Goal: Information Seeking & Learning: Learn about a topic

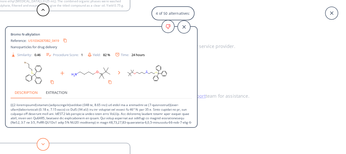
scroll to position [1, 0]
click at [44, 144] on icon at bounding box center [43, 144] width 4 height 2
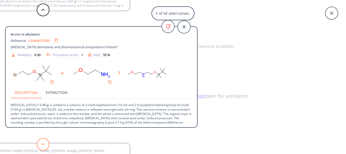
click at [44, 144] on icon at bounding box center [43, 144] width 4 height 2
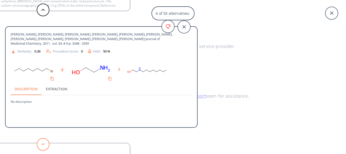
click at [44, 144] on icon at bounding box center [43, 144] width 4 height 2
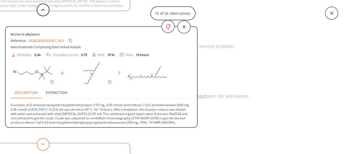
click at [38, 144] on button at bounding box center [43, 144] width 13 height 13
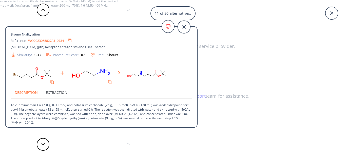
click at [59, 40] on link "WO2023055827A1_0734" at bounding box center [46, 40] width 36 height 3
click at [43, 144] on icon at bounding box center [43, 144] width 4 height 2
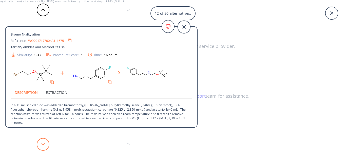
click at [43, 144] on icon at bounding box center [43, 144] width 4 height 2
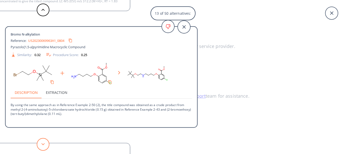
click at [43, 144] on icon at bounding box center [43, 144] width 4 height 2
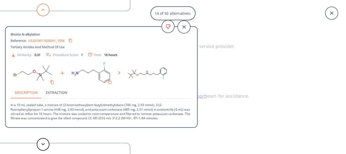
click at [45, 4] on button at bounding box center [43, 10] width 13 height 13
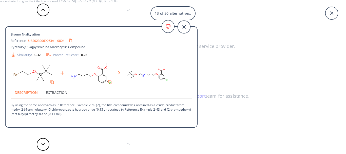
click at [52, 40] on link "US20230069963A1_0804" at bounding box center [46, 40] width 36 height 3
click at [45, 144] on button at bounding box center [43, 144] width 13 height 13
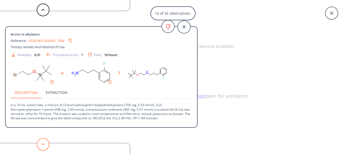
click at [45, 144] on button at bounding box center [43, 144] width 13 height 13
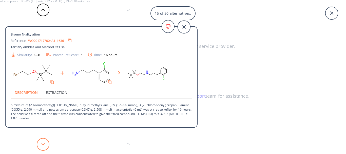
click at [45, 144] on button at bounding box center [43, 144] width 13 height 13
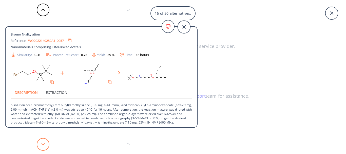
click at [45, 144] on button at bounding box center [43, 144] width 13 height 13
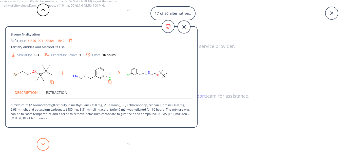
click at [45, 144] on button at bounding box center [43, 144] width 13 height 13
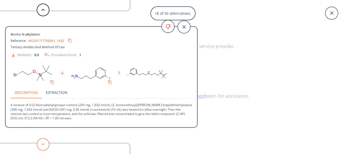
click at [45, 144] on button at bounding box center [43, 144] width 13 height 13
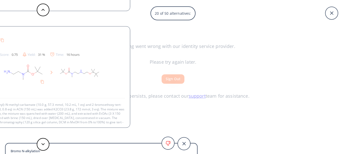
scroll to position [9, 0]
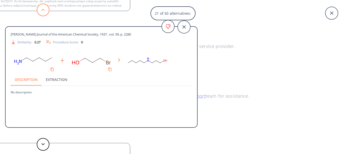
click at [39, 6] on button at bounding box center [43, 10] width 13 height 13
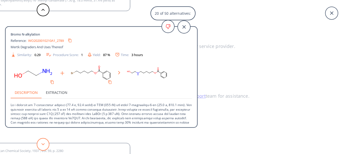
click at [42, 146] on button at bounding box center [43, 144] width 13 height 13
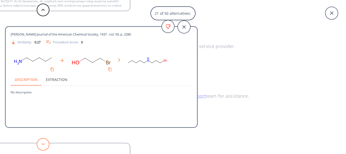
click at [42, 146] on button at bounding box center [43, 144] width 13 height 13
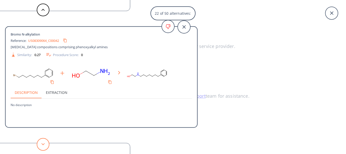
click at [42, 146] on button at bounding box center [43, 144] width 13 height 13
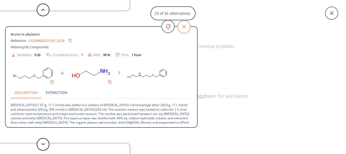
click at [181, 25] on icon at bounding box center [184, 27] width 13 height 13
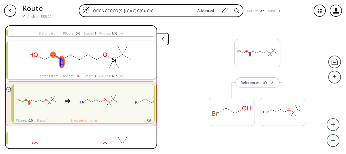
scroll to position [139, 0]
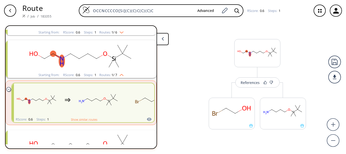
drag, startPoint x: 162, startPoint y: 9, endPoint x: 4, endPoint y: -5, distance: 158.3
click at [4, 0] on html "Route / Job / 183355 OCCNCCCCO[Si](C)(C)C(C)(C)C Advanced RScore : 0.6 Steps : …" at bounding box center [173, 77] width 346 height 154
paste input "S=C1OC(C)C(C)O1"
type input "S=C1OC(C)C(C)O1"
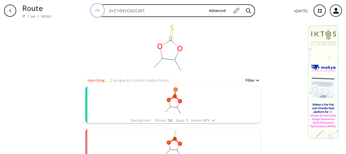
click at [194, 113] on rect "clusters" at bounding box center [173, 102] width 132 height 32
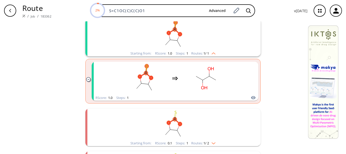
scroll to position [67, 0]
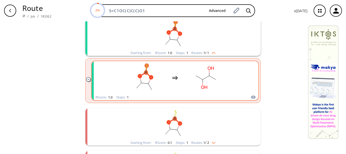
click at [177, 95] on div "RScore : 1.0 Steps : 1" at bounding box center [175, 97] width 167 height 6
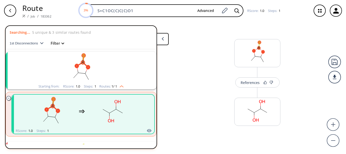
scroll to position [11, 0]
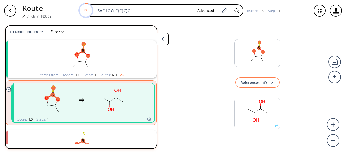
click at [251, 83] on div "References" at bounding box center [250, 82] width 19 height 3
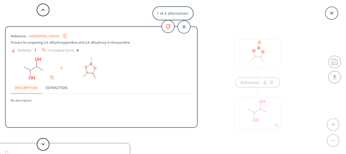
click at [40, 37] on link "US06307054_C00016" at bounding box center [43, 35] width 31 height 3
click at [187, 28] on icon at bounding box center [184, 27] width 13 height 13
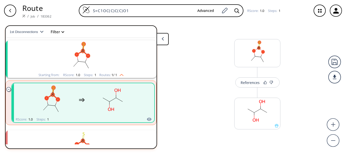
drag, startPoint x: 146, startPoint y: 11, endPoint x: 63, endPoint y: 4, distance: 83.4
click at [63, 4] on div "Route / Job / 183362 S=C1OC(C)C(C)O1 Advanced RScore : 1.0 Steps : 1" at bounding box center [173, 10] width 346 height 21
paste input "[R]C1=NC(CC(OCC)=O)=CS"
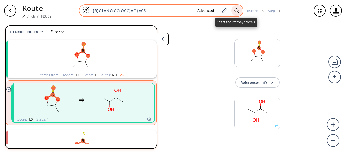
click at [235, 10] on icon at bounding box center [236, 10] width 5 height 5
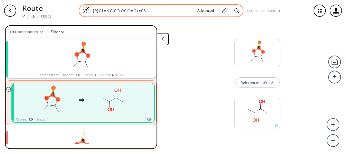
click at [99, 9] on input "[R]C1=NC(CC(OCC)=O)=CS1" at bounding box center [141, 10] width 103 height 5
type input "C1=NC(CC(OCC)=O)=CS1"
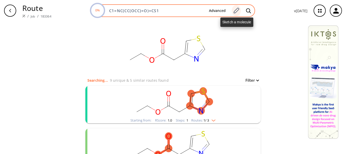
click at [234, 11] on icon at bounding box center [236, 10] width 7 height 7
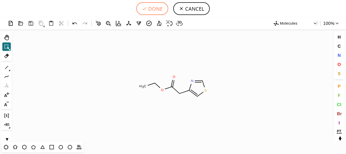
click at [151, 11] on button "DONE" at bounding box center [152, 8] width 32 height 13
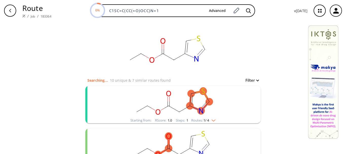
click at [215, 113] on rect "clusters" at bounding box center [173, 102] width 132 height 32
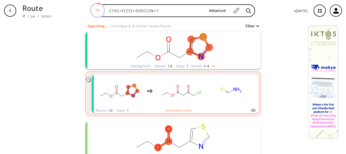
scroll to position [54, 0]
click at [206, 65] on span "1 / 4" at bounding box center [207, 66] width 6 height 3
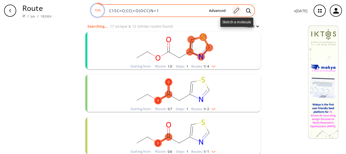
click at [238, 11] on icon at bounding box center [237, 11] width 6 height 6
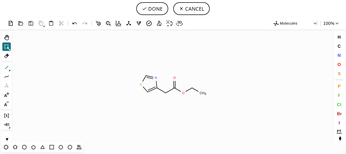
click at [5, 66] on icon at bounding box center [6, 67] width 7 height 7
drag, startPoint x: 147, startPoint y: 92, endPoint x: 149, endPoint y: 105, distance: 13.5
drag, startPoint x: 148, startPoint y: 100, endPoint x: 138, endPoint y: 105, distance: 11.3
drag, startPoint x: 140, startPoint y: 104, endPoint x: 141, endPoint y: 123, distance: 19.5
drag, startPoint x: 140, startPoint y: 113, endPoint x: 157, endPoint y: 122, distance: 19.7
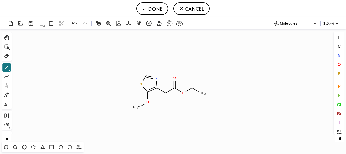
drag, startPoint x: 147, startPoint y: 101, endPoint x: 140, endPoint y: 107, distance: 9.1
drag, startPoint x: 140, startPoint y: 108, endPoint x: 147, endPoint y: 121, distance: 15.0
drag, startPoint x: 143, startPoint y: 115, endPoint x: 137, endPoint y: 125, distance: 11.2
click at [116, 66] on icon "Created with [PERSON_NAME] 2.3.0 O H S O O C H 3 N O" at bounding box center [173, 85] width 319 height 112
click at [4, 45] on icon at bounding box center [6, 46] width 7 height 7
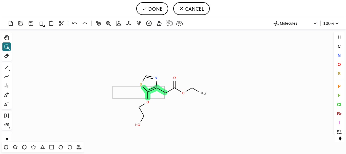
drag, startPoint x: 164, startPoint y: 99, endPoint x: 113, endPoint y: 86, distance: 53.2
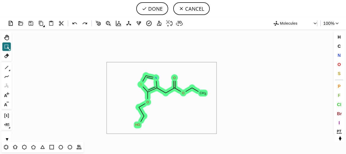
drag, startPoint x: 107, startPoint y: 62, endPoint x: 217, endPoint y: 134, distance: 131.2
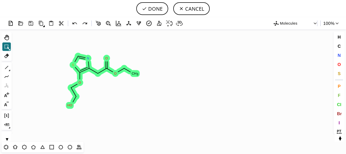
drag, startPoint x: 178, startPoint y: 91, endPoint x: 110, endPoint y: 71, distance: 70.7
click at [110, 71] on icon "Created with [PERSON_NAME] 2.3.0 O H S O O C H 3 N O" at bounding box center [173, 85] width 319 height 112
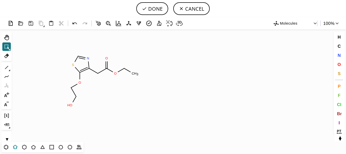
click at [15, 147] on icon at bounding box center [15, 147] width 7 height 7
click at [217, 61] on icon "Created with [PERSON_NAME] 2.3.0 [PERSON_NAME] 3 N O O H" at bounding box center [173, 85] width 319 height 112
click at [7, 44] on icon at bounding box center [6, 46] width 7 height 7
click at [8, 66] on icon at bounding box center [6, 67] width 7 height 7
drag, startPoint x: 223, startPoint y: 71, endPoint x: 225, endPoint y: 61, distance: 9.8
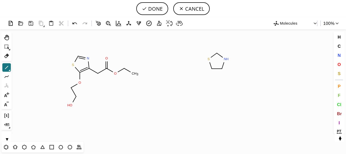
drag, startPoint x: 208, startPoint y: 59, endPoint x: 211, endPoint y: 68, distance: 10.0
click at [61, 149] on icon at bounding box center [61, 147] width 5 height 4
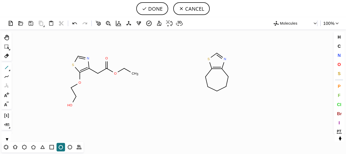
click at [6, 67] on icon at bounding box center [6, 67] width 7 height 7
click at [8, 66] on icon at bounding box center [6, 67] width 3 height 3
drag, startPoint x: 80, startPoint y: 73, endPoint x: 81, endPoint y: 90, distance: 17.0
drag, startPoint x: 211, startPoint y: 68, endPoint x: 202, endPoint y: 77, distance: 13.3
drag, startPoint x: 206, startPoint y: 74, endPoint x: 208, endPoint y: 89, distance: 15.7
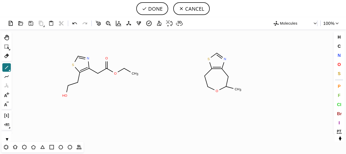
drag, startPoint x: 226, startPoint y: 85, endPoint x: 234, endPoint y: 89, distance: 9.9
click at [5, 46] on icon at bounding box center [6, 46] width 7 height 7
click at [193, 43] on icon "Created with [PERSON_NAME] 2.3.0 O H S O O C H 3 N O N S O" at bounding box center [173, 85] width 319 height 112
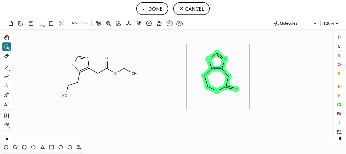
drag, startPoint x: 187, startPoint y: 44, endPoint x: 250, endPoint y: 109, distance: 90.5
drag, startPoint x: 198, startPoint y: 45, endPoint x: 249, endPoint y: 113, distance: 84.9
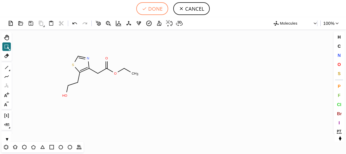
click at [152, 3] on button "DONE" at bounding box center [152, 8] width 32 height 13
type input "C1=NC(CC(OCC)=O)=C(CCO)S1"
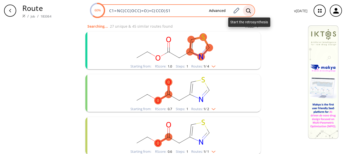
click at [248, 9] on icon at bounding box center [248, 10] width 5 height 5
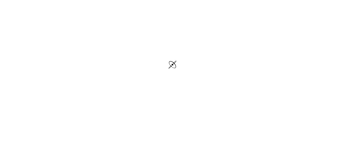
scroll to position [24, 0]
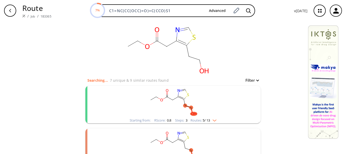
click at [213, 119] on img "clusters" at bounding box center [213, 119] width 7 height 4
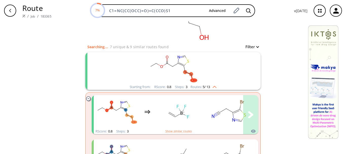
scroll to position [34, 0]
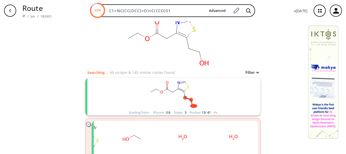
scroll to position [0, 0]
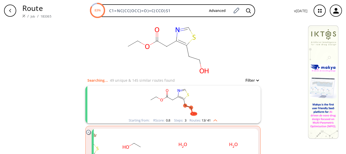
click at [221, 119] on div "Starting from: RScore : 0.8 Steps : 3 Routes: 13 / 41" at bounding box center [172, 105] width 175 height 38
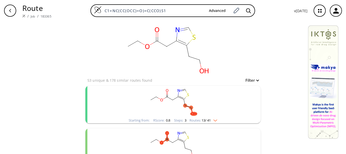
click at [214, 118] on img "clusters" at bounding box center [214, 119] width 7 height 4
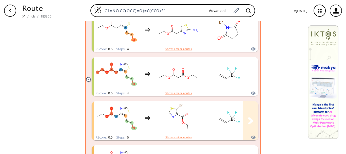
scroll to position [336, 0]
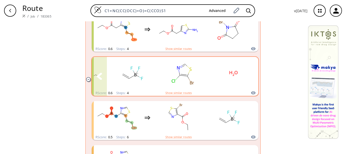
click at [193, 82] on rect "clusters" at bounding box center [183, 74] width 46 height 32
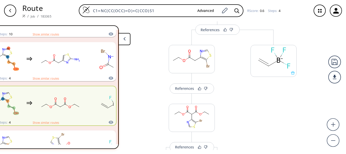
scroll to position [111, 0]
click at [186, 89] on div "References" at bounding box center [184, 88] width 19 height 3
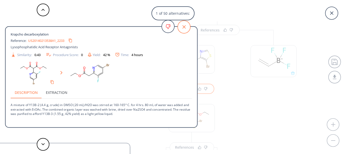
click at [184, 30] on icon at bounding box center [184, 27] width 13 height 13
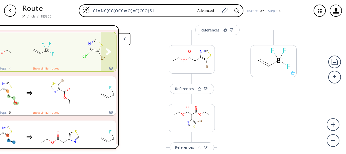
scroll to position [328, 0]
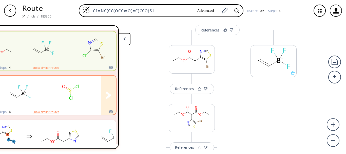
click at [38, 100] on rect "clusters" at bounding box center [20, 92] width 46 height 32
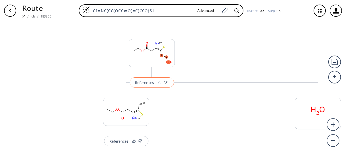
click at [135, 83] on div "References" at bounding box center [144, 82] width 19 height 3
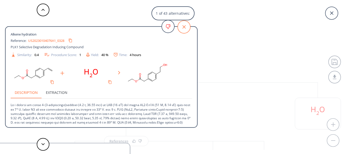
click at [184, 28] on icon at bounding box center [184, 27] width 13 height 13
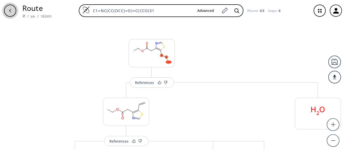
click at [9, 9] on icon "button" at bounding box center [10, 11] width 4 height 4
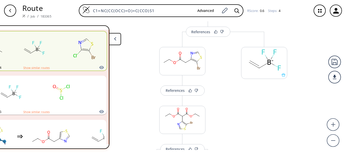
scroll to position [109, 0]
click at [14, 12] on div "button" at bounding box center [10, 11] width 12 height 12
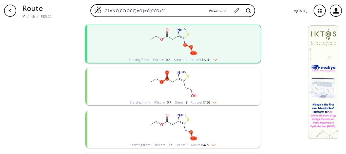
scroll to position [62, 0]
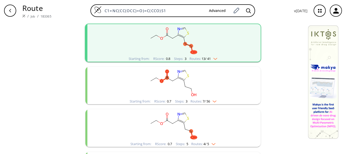
click at [223, 99] on div "Starting from: RScore : 0.7 Steps : 3 Routes: 7 / 56" at bounding box center [172, 86] width 175 height 38
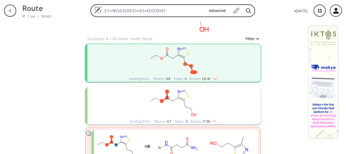
scroll to position [42, 0]
click at [209, 108] on rect "clusters" at bounding box center [173, 102] width 132 height 32
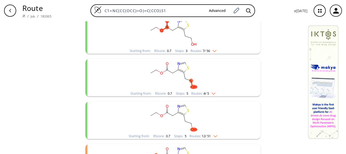
scroll to position [114, 0]
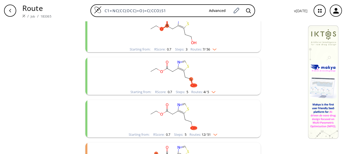
click at [207, 86] on rect "clusters" at bounding box center [173, 73] width 132 height 32
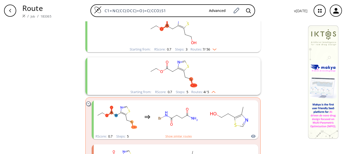
click at [207, 86] on rect "clusters" at bounding box center [173, 73] width 132 height 32
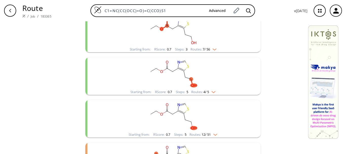
click at [215, 118] on rect "clusters" at bounding box center [173, 116] width 132 height 32
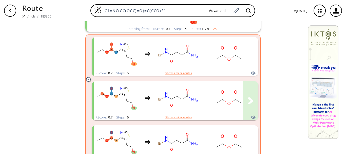
scroll to position [219, 0]
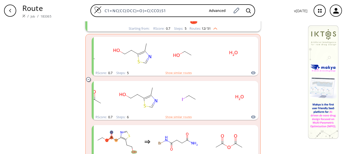
click at [216, 27] on img "clusters" at bounding box center [214, 28] width 7 height 4
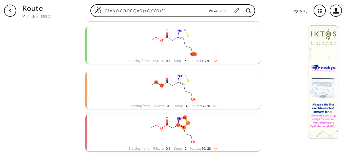
scroll to position [185, 0]
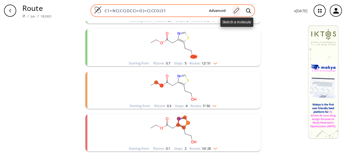
click at [238, 10] on icon at bounding box center [236, 10] width 7 height 7
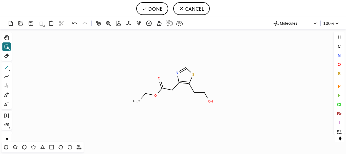
click at [8, 68] on icon at bounding box center [6, 67] width 7 height 7
drag, startPoint x: 187, startPoint y: 68, endPoint x: 187, endPoint y: 50, distance: 17.5
click at [340, 114] on span "Br" at bounding box center [339, 113] width 5 height 5
click at [185, 59] on tspan "Br" at bounding box center [185, 59] width 4 height 4
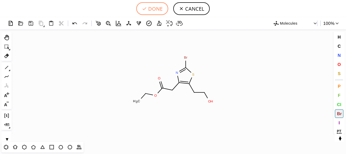
click at [147, 11] on icon at bounding box center [144, 8] width 5 height 5
type input "C1(Br)SC(CCO)=C(CC(=O)OCC)N=1"
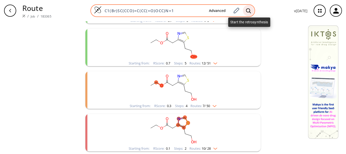
click at [246, 8] on div at bounding box center [248, 10] width 11 height 11
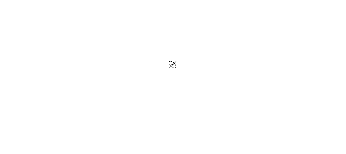
scroll to position [24, 0]
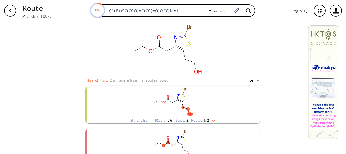
click at [208, 106] on rect "clusters" at bounding box center [173, 102] width 132 height 32
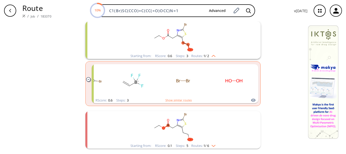
scroll to position [87, 0]
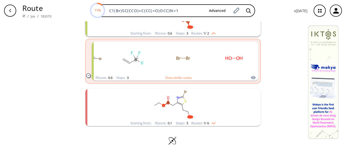
click at [210, 123] on img "clusters" at bounding box center [212, 122] width 7 height 4
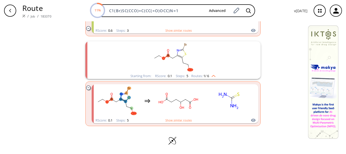
scroll to position [134, 0]
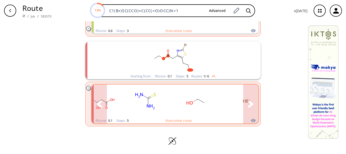
click at [189, 110] on rect "clusters" at bounding box center [196, 101] width 46 height 32
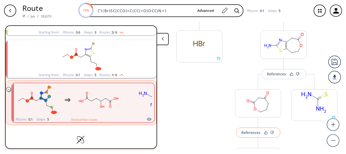
scroll to position [126, 0]
click at [284, 72] on div "References" at bounding box center [276, 73] width 19 height 3
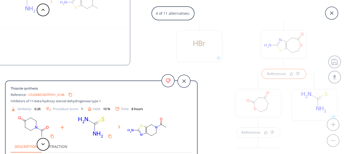
scroll to position [4, 0]
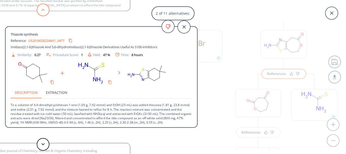
click at [44, 15] on button at bounding box center [43, 10] width 13 height 13
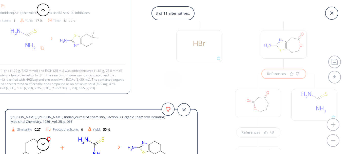
scroll to position [14, 0]
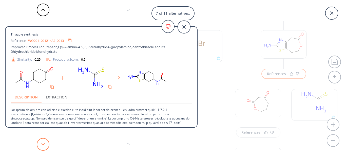
click at [46, 145] on button at bounding box center [43, 144] width 13 height 13
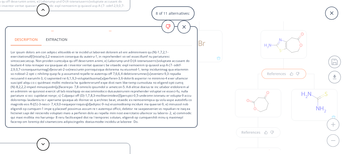
scroll to position [62, 0]
click at [43, 144] on polygon at bounding box center [43, 144] width 3 height 2
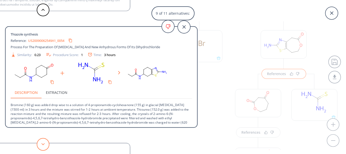
click at [43, 144] on polygon at bounding box center [43, 144] width 3 height 2
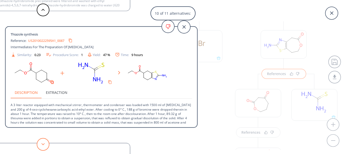
click at [44, 145] on button at bounding box center [43, 144] width 13 height 13
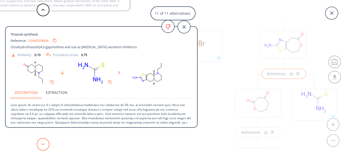
click at [44, 145] on button at bounding box center [43, 144] width 13 height 13
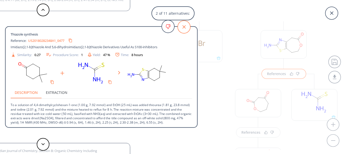
click at [182, 30] on icon at bounding box center [184, 27] width 13 height 13
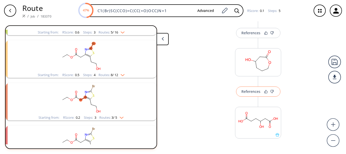
scroll to position [226, 0]
click at [252, 91] on div "References" at bounding box center [251, 90] width 19 height 3
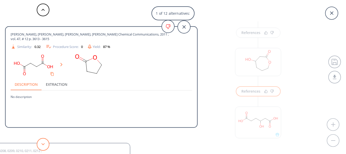
click at [43, 141] on button at bounding box center [43, 144] width 13 height 13
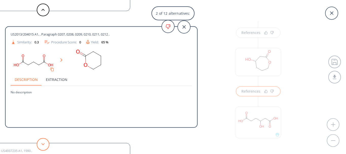
click at [43, 141] on button at bounding box center [43, 144] width 13 height 13
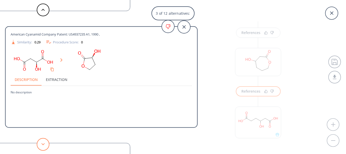
click at [43, 141] on button at bounding box center [43, 144] width 13 height 13
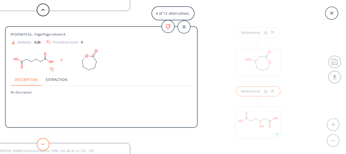
click at [43, 141] on button at bounding box center [43, 144] width 13 height 13
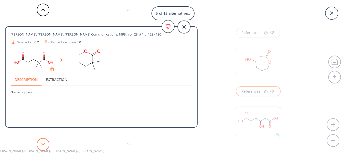
click at [43, 141] on button at bounding box center [43, 144] width 13 height 13
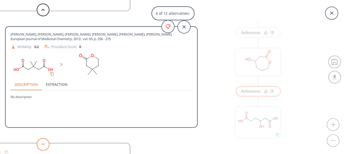
click at [43, 141] on button at bounding box center [43, 144] width 13 height 13
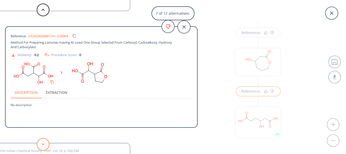
click at [43, 146] on button at bounding box center [43, 144] width 13 height 13
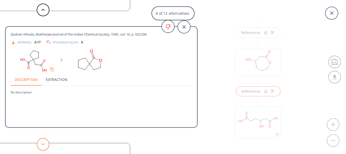
click at [43, 146] on button at bounding box center [43, 144] width 13 height 13
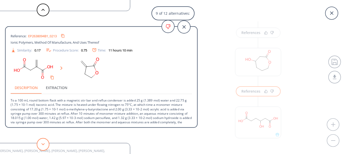
click at [42, 140] on button at bounding box center [43, 144] width 13 height 13
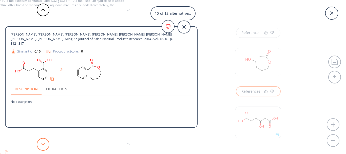
click at [42, 144] on polygon at bounding box center [43, 144] width 3 height 2
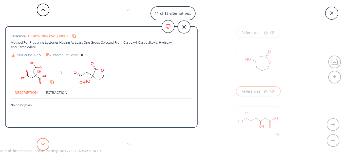
click at [42, 144] on polygon at bounding box center [43, 144] width 3 height 2
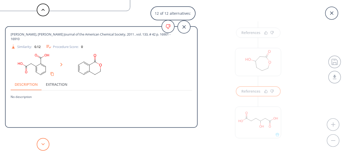
click at [42, 144] on polygon at bounding box center [43, 144] width 3 height 2
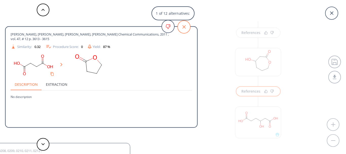
click at [182, 27] on icon at bounding box center [184, 27] width 13 height 13
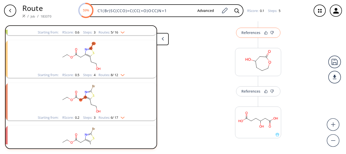
click at [245, 35] on button "References" at bounding box center [258, 33] width 44 height 10
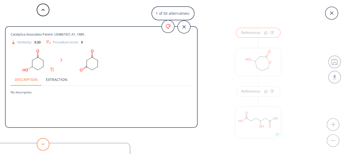
click at [49, 145] on button at bounding box center [43, 144] width 13 height 13
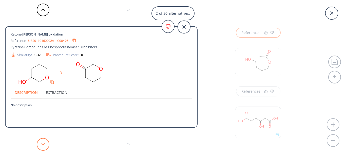
click at [41, 141] on button at bounding box center [43, 144] width 13 height 13
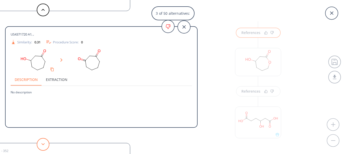
click at [41, 141] on button at bounding box center [43, 144] width 13 height 13
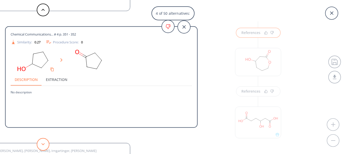
click at [41, 141] on button at bounding box center [43, 144] width 13 height 13
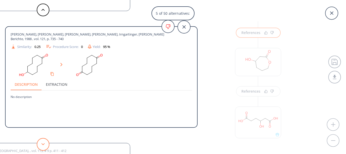
click at [41, 141] on button at bounding box center [43, 144] width 13 height 13
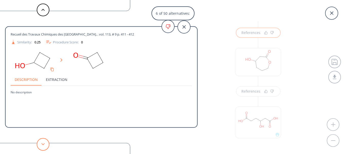
click at [41, 141] on button at bounding box center [43, 144] width 13 height 13
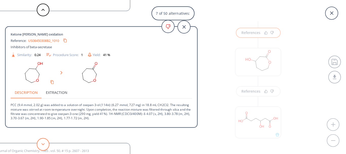
click at [44, 142] on button at bounding box center [43, 144] width 13 height 13
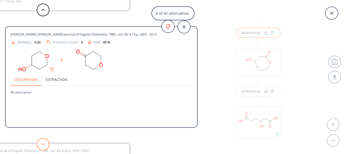
click at [44, 142] on button at bounding box center [43, 144] width 13 height 13
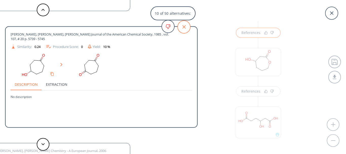
click at [187, 30] on icon at bounding box center [184, 27] width 13 height 13
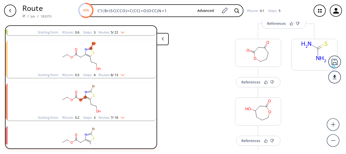
scroll to position [176, 0]
click at [252, 112] on rect at bounding box center [258, 111] width 46 height 26
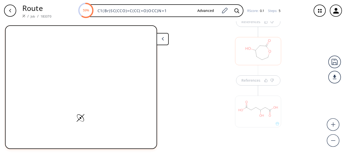
scroll to position [237, 0]
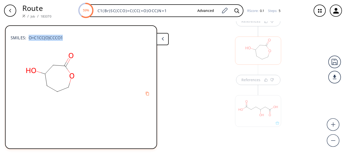
drag, startPoint x: 64, startPoint y: 38, endPoint x: 29, endPoint y: 37, distance: 35.7
click at [29, 37] on div "SMILES: O=C1CC(O)CCCO1" at bounding box center [81, 35] width 141 height 11
copy span "O=C1CC(O)CCCO1"
click at [167, 41] on button at bounding box center [163, 39] width 12 height 12
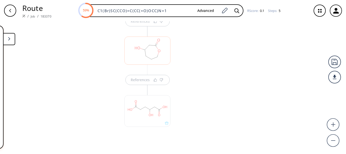
click at [193, 60] on div at bounding box center [203, 60] width 51 height 195
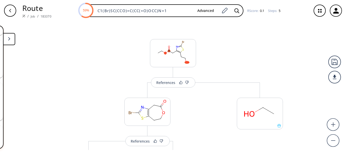
scroll to position [75, 0]
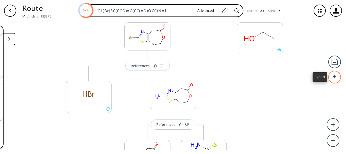
click at [331, 81] on div at bounding box center [334, 77] width 13 height 13
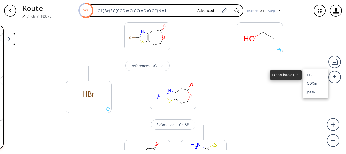
click at [311, 75] on li "PDF" at bounding box center [315, 75] width 25 height 8
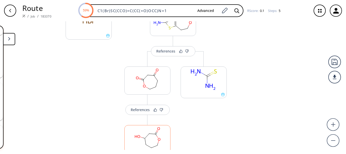
scroll to position [148, 0]
click at [158, 51] on div "References" at bounding box center [165, 51] width 19 height 3
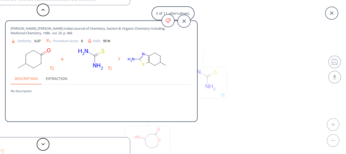
scroll to position [6, 0]
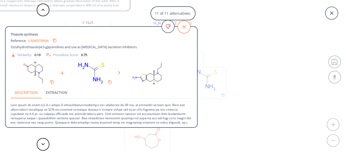
click at [188, 25] on icon at bounding box center [184, 27] width 13 height 13
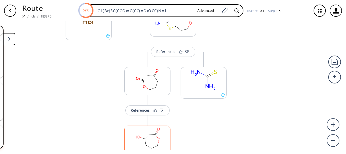
click at [146, 139] on rect at bounding box center [148, 139] width 46 height 26
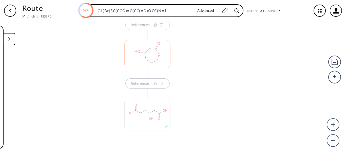
scroll to position [237, 0]
click at [5, 38] on button at bounding box center [9, 39] width 12 height 12
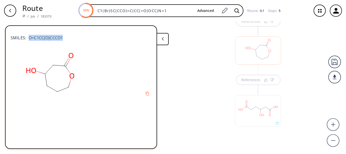
drag, startPoint x: 65, startPoint y: 38, endPoint x: 29, endPoint y: 37, distance: 35.2
click at [29, 37] on div "SMILES: O=C1CC(O)CCCO1" at bounding box center [81, 35] width 141 height 11
copy span "O=C1CC(O)CCCO1"
drag, startPoint x: 167, startPoint y: 9, endPoint x: 42, endPoint y: -1, distance: 125.1
click at [42, 0] on html "Route / Job / 183370 59% C1(Br)SC(CCO)=C(CC(=O)OCC)N=1 Advanced RScore : 0.1 St…" at bounding box center [173, 77] width 346 height 154
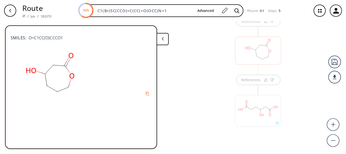
paste input "O=C1CC(O)CCCO"
type input "O=C1CC(O)CCCO1"
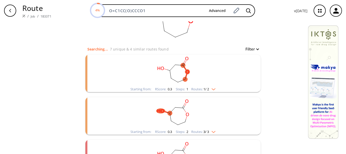
scroll to position [31, 0]
click at [210, 128] on rect "clusters" at bounding box center [173, 113] width 132 height 32
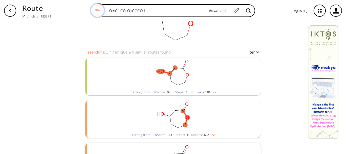
scroll to position [0, 0]
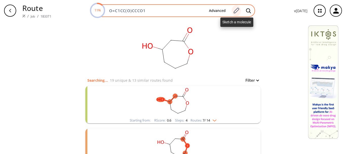
click at [235, 13] on icon at bounding box center [237, 11] width 6 height 6
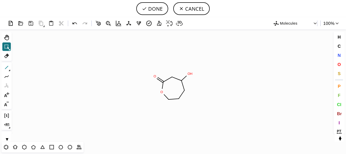
click at [5, 65] on icon at bounding box center [6, 67] width 7 height 7
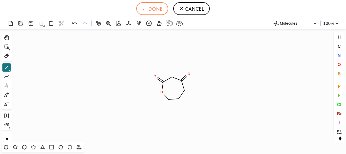
click at [156, 11] on button "DONE" at bounding box center [152, 8] width 32 height 13
type input "O=C1OCCCC(=O)C1"
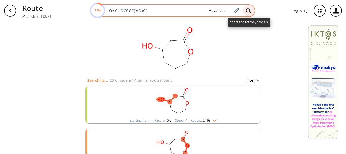
click at [249, 8] on icon at bounding box center [248, 10] width 5 height 5
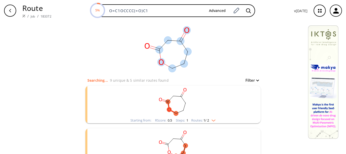
click at [176, 62] on rect at bounding box center [167, 49] width 101 height 56
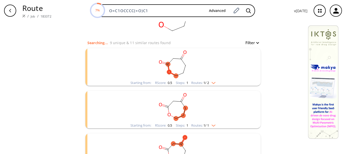
scroll to position [49, 0]
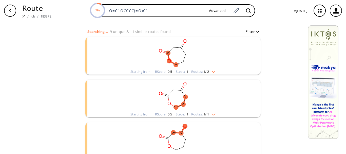
click at [216, 69] on div "clusters" at bounding box center [173, 53] width 132 height 32
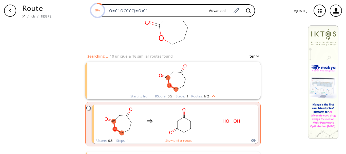
scroll to position [0, 0]
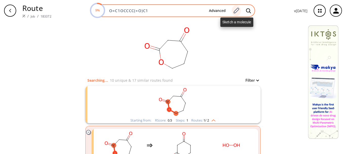
click at [236, 10] on icon at bounding box center [236, 10] width 7 height 7
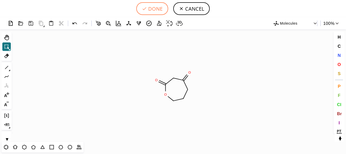
click at [162, 13] on button "DONE" at bounding box center [152, 8] width 32 height 13
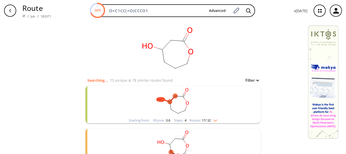
click at [207, 117] on rect "clusters" at bounding box center [173, 102] width 132 height 32
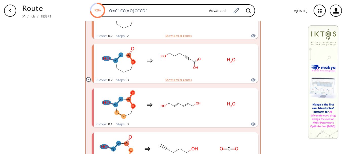
scroll to position [456, 0]
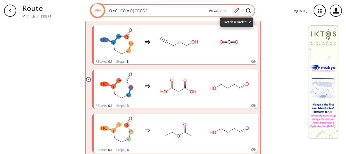
click at [233, 9] on div at bounding box center [236, 10] width 9 height 11
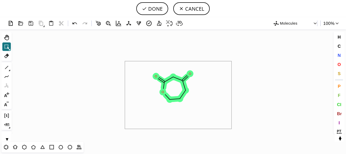
drag, startPoint x: 125, startPoint y: 61, endPoint x: 232, endPoint y: 129, distance: 126.3
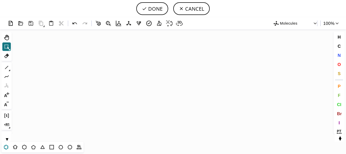
click at [7, 150] on icon at bounding box center [6, 147] width 7 height 7
click at [112, 83] on icon "Created with [PERSON_NAME] 2.3.0" at bounding box center [173, 85] width 319 height 112
click at [7, 48] on icon at bounding box center [6, 46] width 7 height 7
click at [61, 147] on icon at bounding box center [61, 147] width 7 height 7
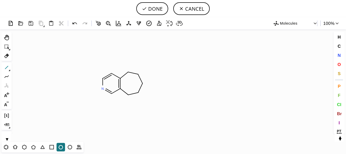
click at [6, 65] on icon at bounding box center [6, 67] width 7 height 7
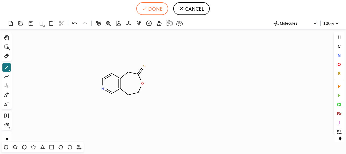
click at [144, 12] on button "DONE" at bounding box center [152, 8] width 32 height 13
type input "C1N=CC2CCOC(=S)CC=2C=1"
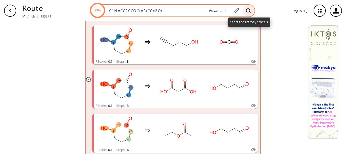
click at [246, 9] on div at bounding box center [248, 10] width 11 height 11
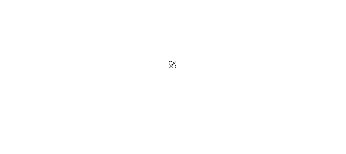
scroll to position [24, 0]
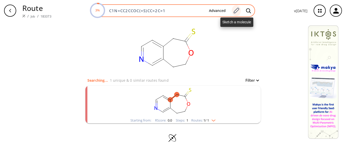
click at [237, 9] on icon at bounding box center [236, 10] width 7 height 7
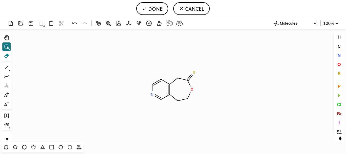
click at [4, 57] on icon at bounding box center [6, 55] width 7 height 7
click at [191, 96] on icon at bounding box center [189, 95] width 8 height 9
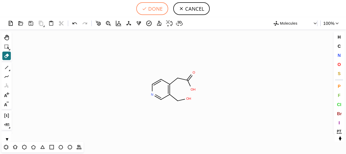
click at [158, 10] on button "DONE" at bounding box center [152, 8] width 32 height 13
type input "C1=CC(=C(CO)C=N1)CC(=O)O"
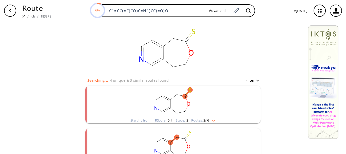
click at [218, 118] on div "Starting from: RScore : 0.1 Steps : 3 Routes: 3 / 6" at bounding box center [173, 120] width 93 height 6
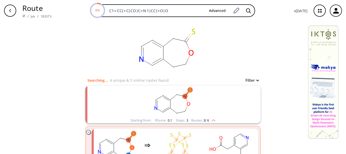
scroll to position [59, 0]
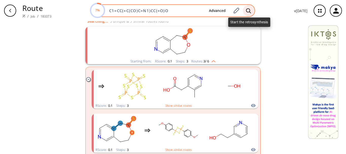
click at [246, 11] on div at bounding box center [248, 10] width 11 height 11
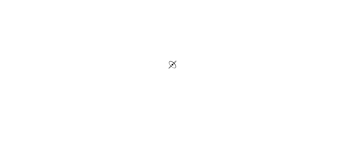
scroll to position [24, 0]
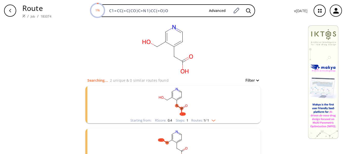
click at [211, 114] on rect "clusters" at bounding box center [173, 102] width 132 height 32
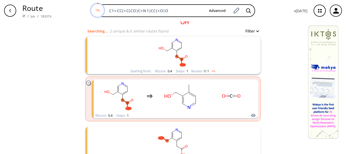
scroll to position [87, 0]
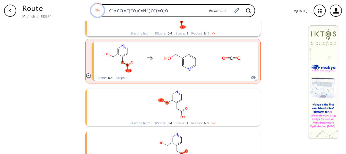
click at [214, 121] on img "clusters" at bounding box center [212, 122] width 7 height 4
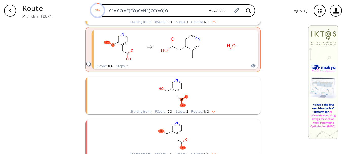
scroll to position [219, 0]
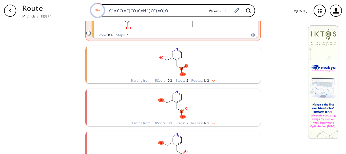
click at [214, 121] on img "clusters" at bounding box center [212, 122] width 7 height 4
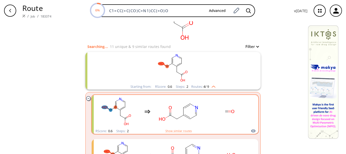
scroll to position [34, 0]
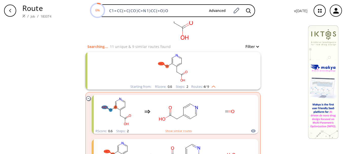
click at [202, 83] on rect "clusters" at bounding box center [173, 68] width 132 height 32
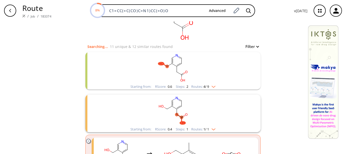
scroll to position [89, 0]
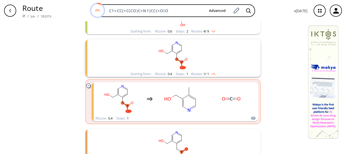
click at [200, 59] on rect "clusters" at bounding box center [173, 55] width 132 height 32
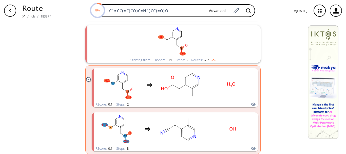
scroll to position [231, 0]
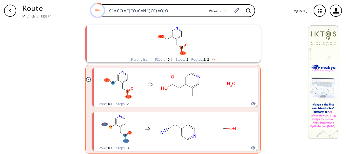
click at [221, 36] on rect "clusters" at bounding box center [173, 41] width 132 height 32
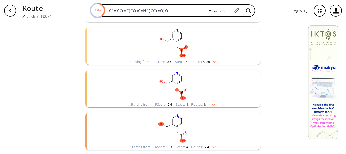
scroll to position [0, 0]
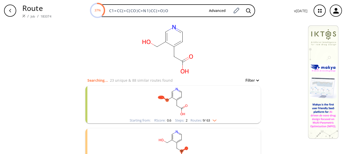
click at [217, 120] on div "Starting from: RScore : 0.6 Steps : 2 Routes: 9 / 63" at bounding box center [173, 120] width 95 height 6
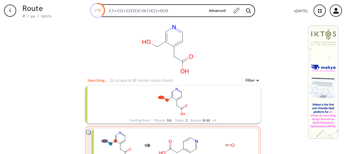
click at [217, 120] on div "Starting from: RScore : 0.6 Steps : 2 Routes: 9 / 63" at bounding box center [173, 120] width 95 height 6
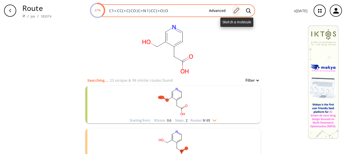
click at [237, 15] on div at bounding box center [236, 10] width 9 height 11
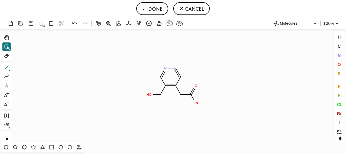
click at [6, 70] on icon at bounding box center [6, 67] width 7 height 7
drag, startPoint x: 195, startPoint y: 103, endPoint x: 213, endPoint y: 105, distance: 18.4
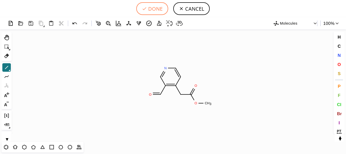
click at [150, 8] on button "DONE" at bounding box center [152, 8] width 32 height 13
type input "C1N=CC(C=O)=C(CC(OC)=O)C=1"
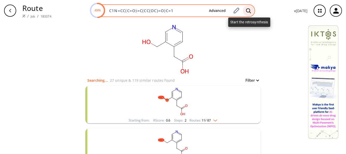
click at [253, 11] on div at bounding box center [248, 10] width 11 height 11
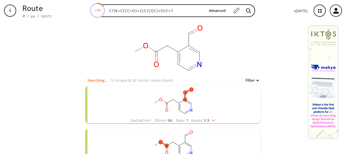
click at [204, 119] on span "1 / 3" at bounding box center [207, 120] width 6 height 3
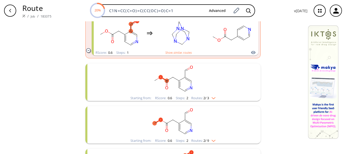
scroll to position [112, 0]
click at [208, 86] on rect "clusters" at bounding box center [173, 80] width 132 height 32
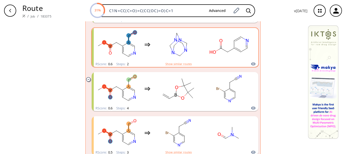
scroll to position [269, 0]
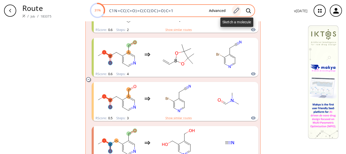
click at [237, 9] on icon at bounding box center [236, 10] width 7 height 7
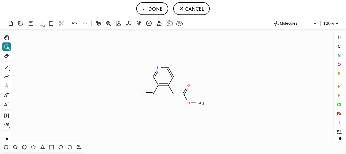
click at [3, 48] on icon at bounding box center [6, 46] width 7 height 7
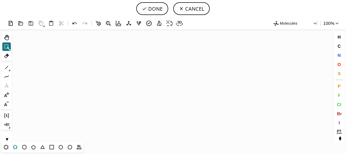
click at [15, 148] on icon at bounding box center [15, 147] width 7 height 7
click at [179, 81] on icon "Created with [PERSON_NAME] 2.3.0" at bounding box center [173, 85] width 319 height 112
click at [6, 45] on icon at bounding box center [6, 46] width 7 height 7
click at [7, 63] on div "1" at bounding box center [6, 67] width 9 height 9
click at [7, 67] on icon at bounding box center [6, 67] width 7 height 7
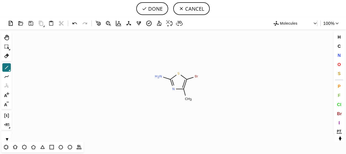
drag, startPoint x: 183, startPoint y: 89, endPoint x: 186, endPoint y: 95, distance: 6.9
drag, startPoint x: 187, startPoint y: 98, endPoint x: 183, endPoint y: 106, distance: 9.3
drag, startPoint x: 182, startPoint y: 108, endPoint x: 197, endPoint y: 119, distance: 18.7
click at [180, 111] on icon "Created with [PERSON_NAME] 2.3.0 S N N H 2 Br C H 3" at bounding box center [173, 85] width 319 height 112
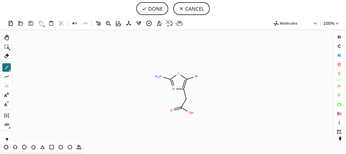
drag, startPoint x: 192, startPoint y: 114, endPoint x: 198, endPoint y: 125, distance: 12.8
click at [153, 7] on button "DONE" at bounding box center [152, 8] width 32 height 13
type input "S1C(Br)=C(CC(=O)OCC)N=C1N"
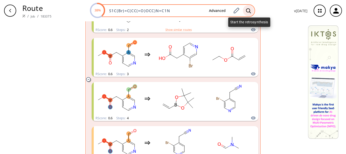
click at [248, 14] on div at bounding box center [248, 10] width 11 height 11
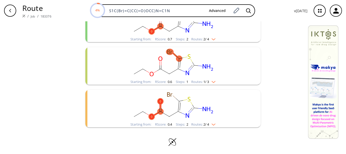
scroll to position [81, 0]
click at [212, 124] on img "clusters" at bounding box center [212, 124] width 7 height 4
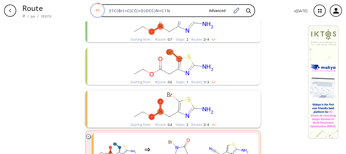
click at [211, 72] on rect "clusters" at bounding box center [173, 63] width 132 height 32
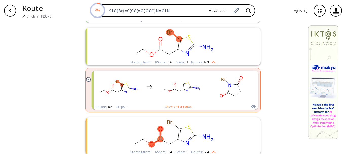
scroll to position [100, 0]
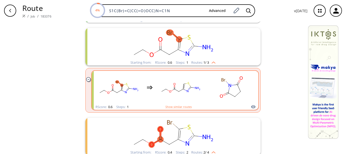
click at [158, 99] on rect "clusters" at bounding box center [181, 87] width 46 height 32
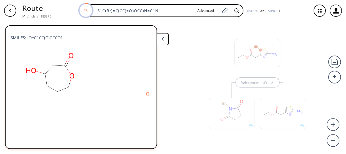
click at [164, 44] on button at bounding box center [163, 39] width 12 height 12
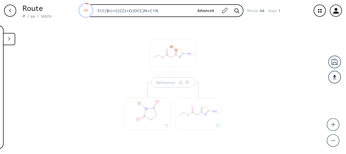
click at [171, 84] on div at bounding box center [147, 110] width 51 height 57
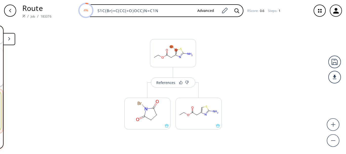
scroll to position [54, 0]
click at [171, 84] on div "References" at bounding box center [165, 82] width 19 height 3
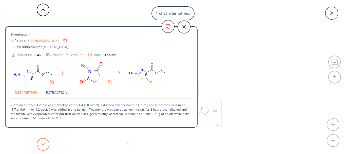
click at [45, 143] on button at bounding box center [43, 144] width 13 height 13
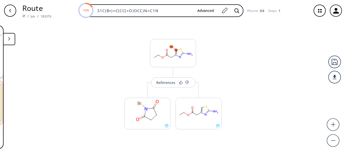
click at [9, 43] on button at bounding box center [9, 39] width 12 height 12
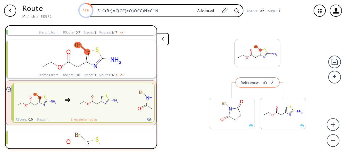
click at [245, 82] on div "References" at bounding box center [250, 82] width 19 height 3
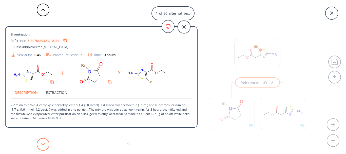
click at [46, 145] on button at bounding box center [43, 144] width 13 height 13
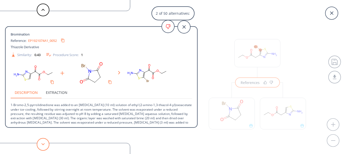
click at [46, 145] on button at bounding box center [43, 144] width 13 height 13
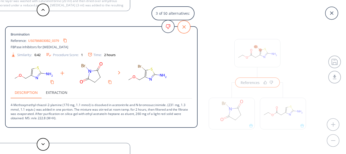
click at [189, 25] on icon at bounding box center [184, 27] width 13 height 13
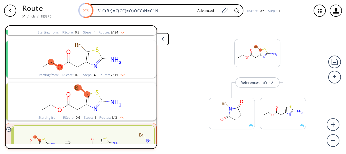
scroll to position [0, 0]
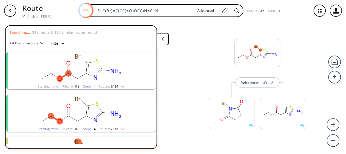
click at [122, 83] on rect "clusters" at bounding box center [81, 68] width 132 height 32
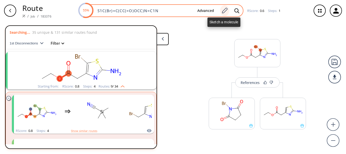
click at [221, 10] on icon at bounding box center [224, 10] width 7 height 7
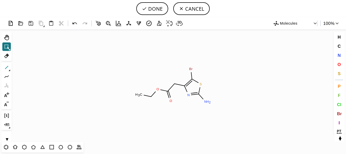
click at [5, 66] on icon at bounding box center [6, 67] width 7 height 7
drag, startPoint x: 190, startPoint y: 68, endPoint x: 174, endPoint y: 63, distance: 16.5
drag, startPoint x: 182, startPoint y: 66, endPoint x: 176, endPoint y: 52, distance: 14.9
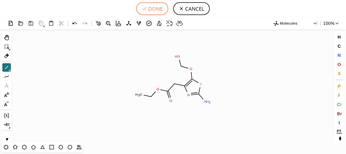
click at [156, 12] on button "DONE" at bounding box center [152, 8] width 32 height 13
type input "S1C(N)=NC(CC(OCC)=O)=C1OCO"
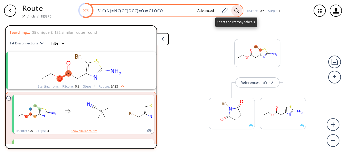
click at [238, 14] on div at bounding box center [236, 10] width 11 height 11
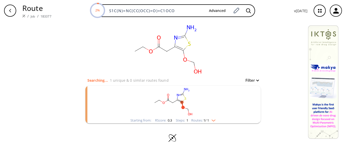
click at [213, 120] on img "clusters" at bounding box center [212, 119] width 7 height 4
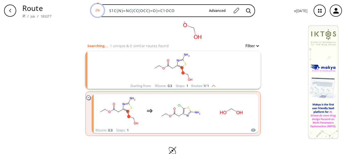
scroll to position [44, 0]
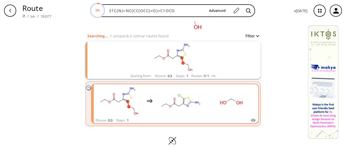
click at [186, 110] on rect "clusters" at bounding box center [181, 101] width 46 height 32
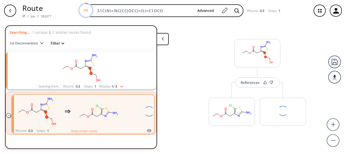
scroll to position [11, 0]
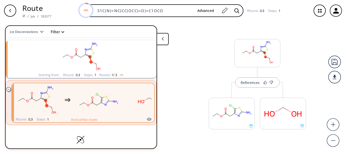
click at [247, 86] on button "References" at bounding box center [257, 82] width 44 height 10
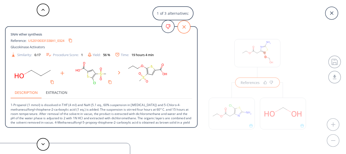
click at [184, 32] on icon at bounding box center [184, 27] width 13 height 13
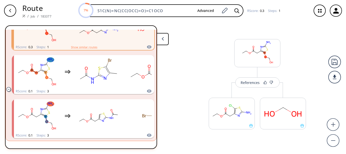
scroll to position [152, 0]
